Goal: Check status

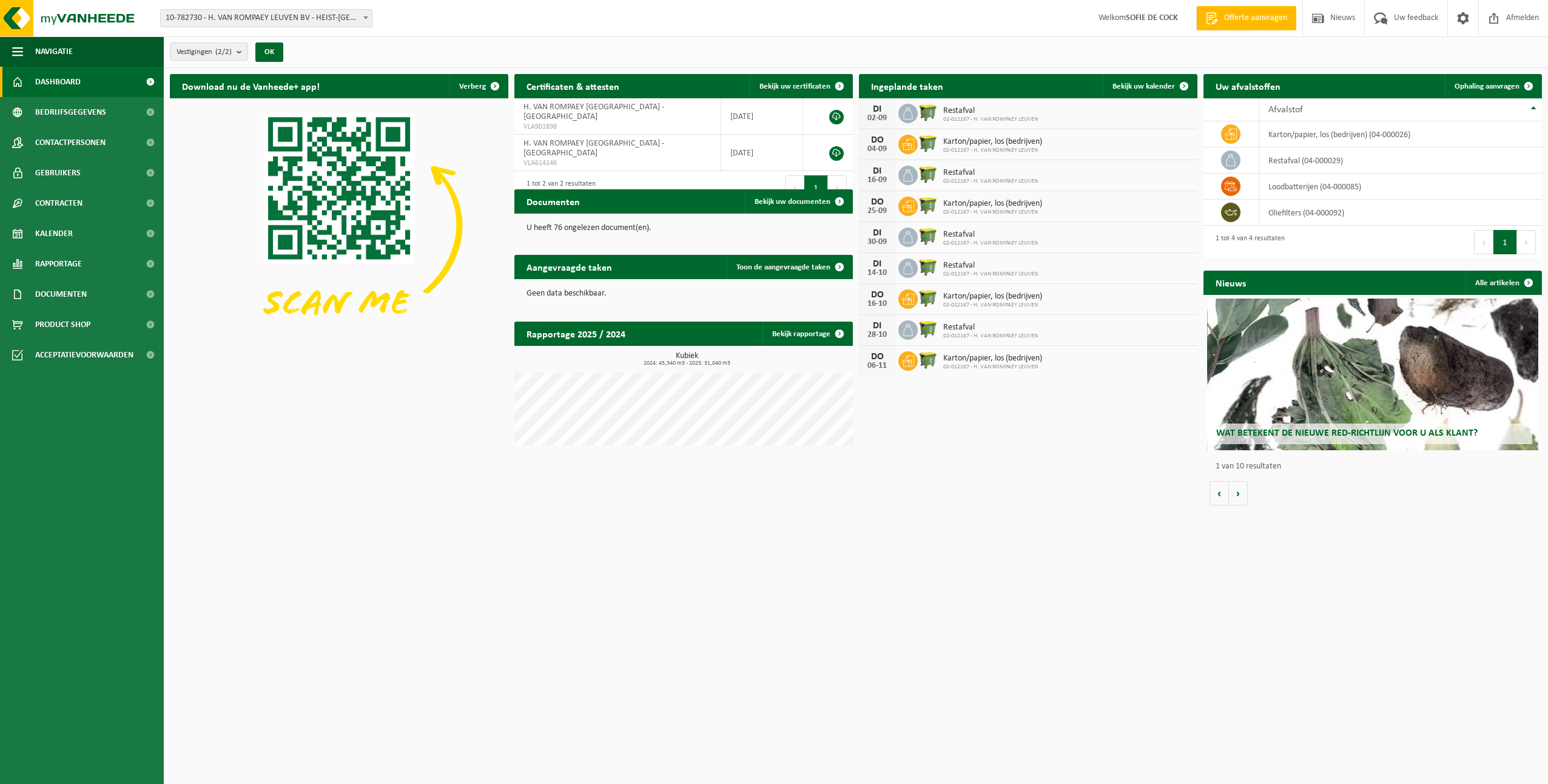
click at [263, 17] on span "10-782730 - H. VAN ROMPAEY LEUVEN BV - HEIST-[GEOGRAPHIC_DATA]" at bounding box center [266, 19] width 211 height 17
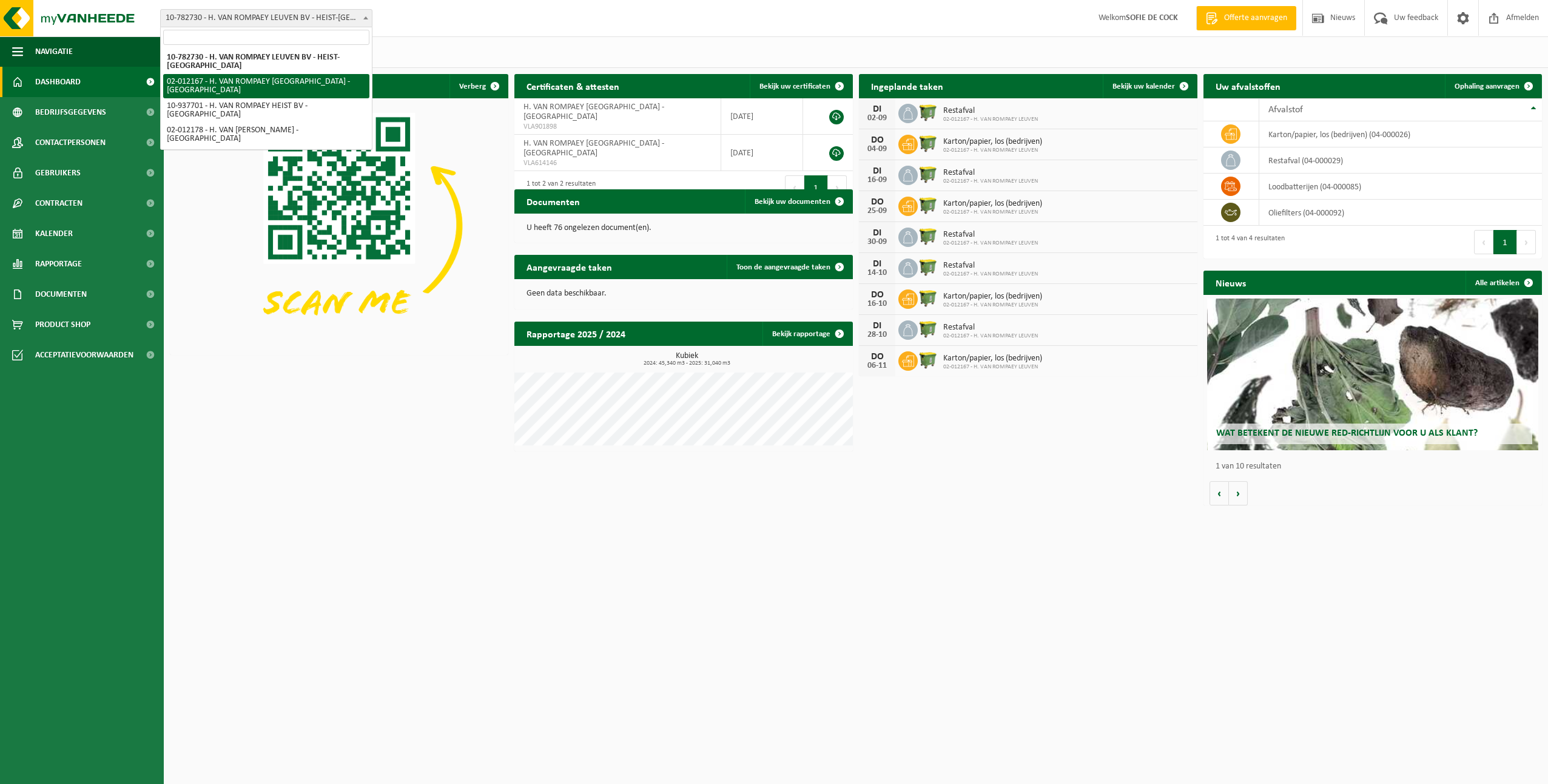
select select "22484"
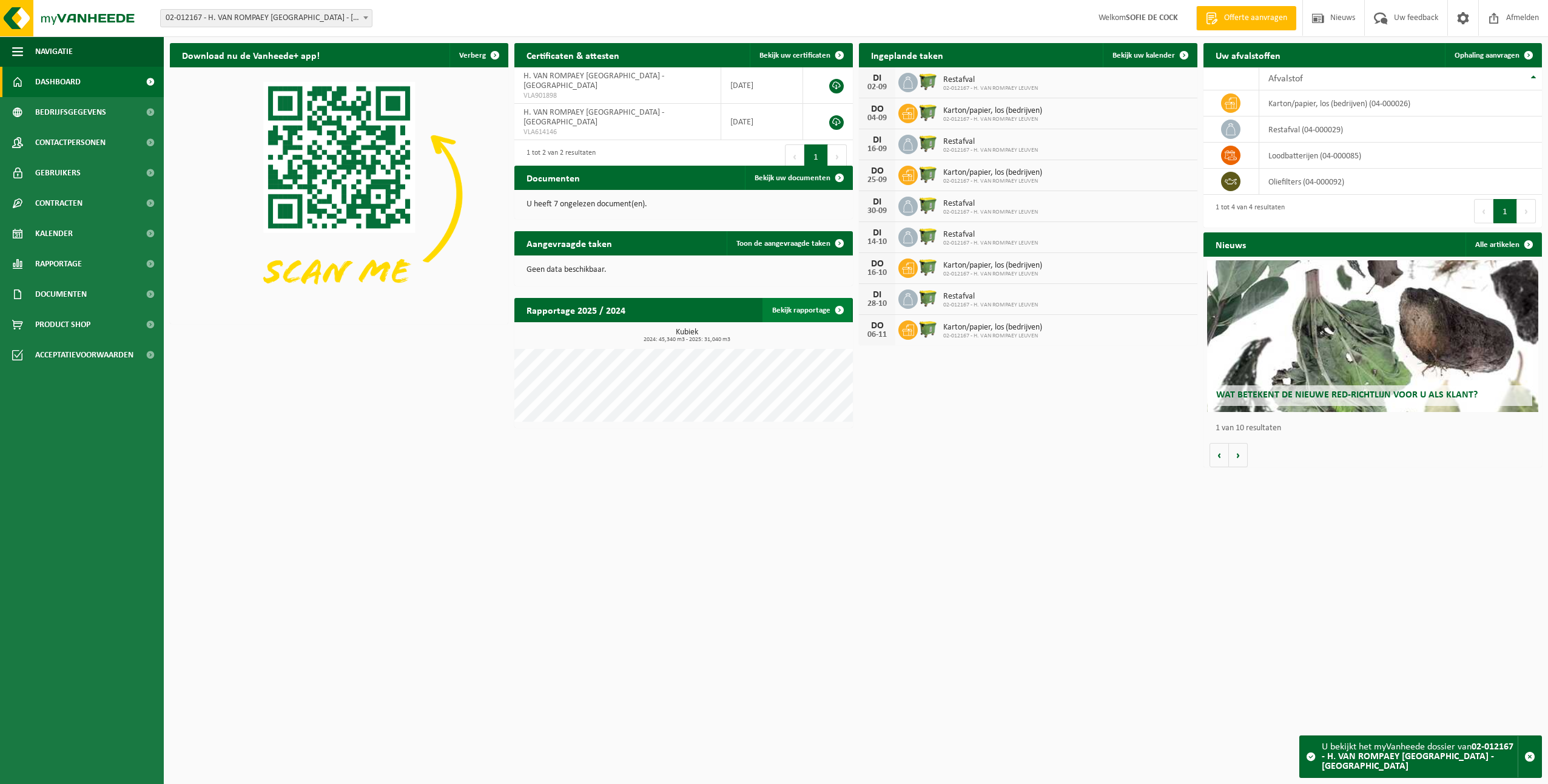
click at [807, 310] on link "Bekijk rapportage" at bounding box center [807, 310] width 89 height 24
